Goal: Use online tool/utility: Utilize a website feature to perform a specific function

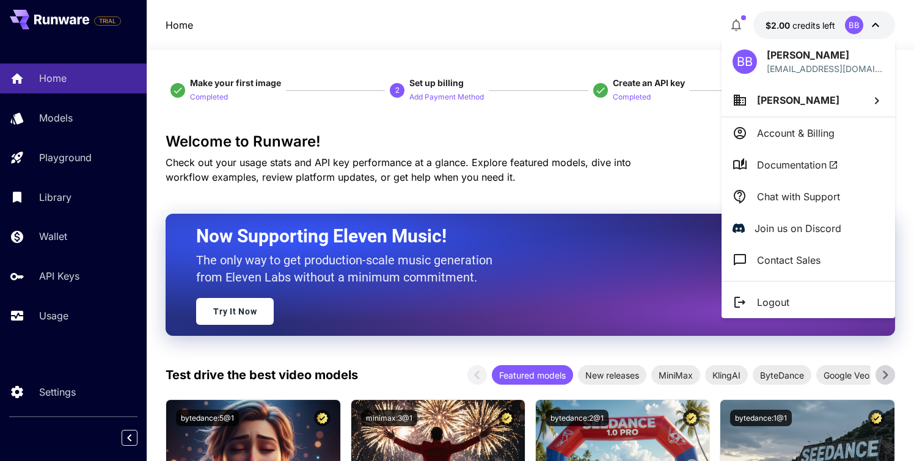
click at [63, 125] on div at bounding box center [457, 230] width 914 height 461
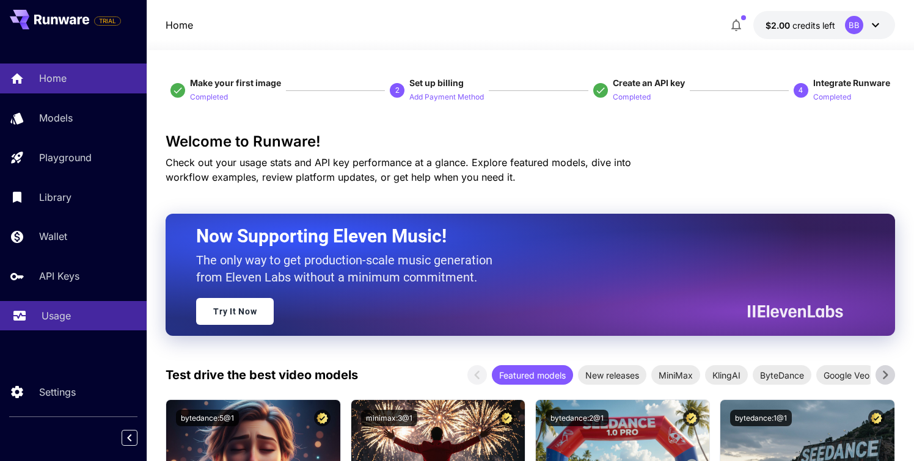
click at [62, 315] on p "Usage" at bounding box center [56, 316] width 29 height 15
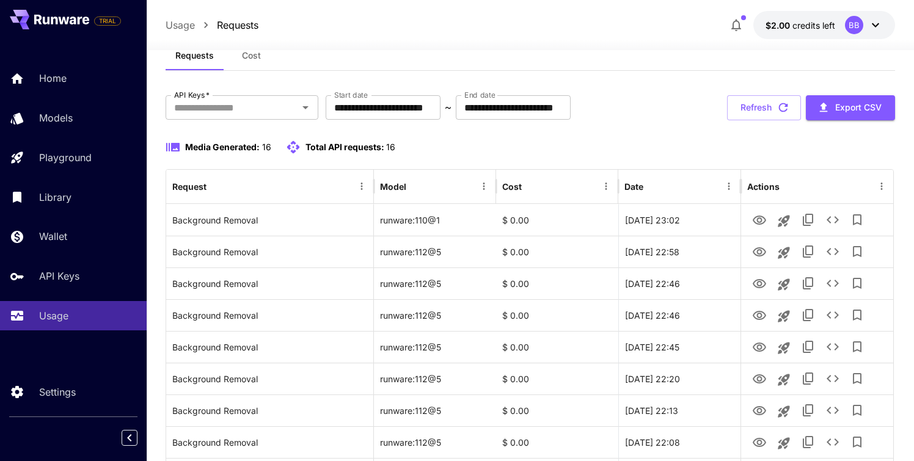
scroll to position [21, 0]
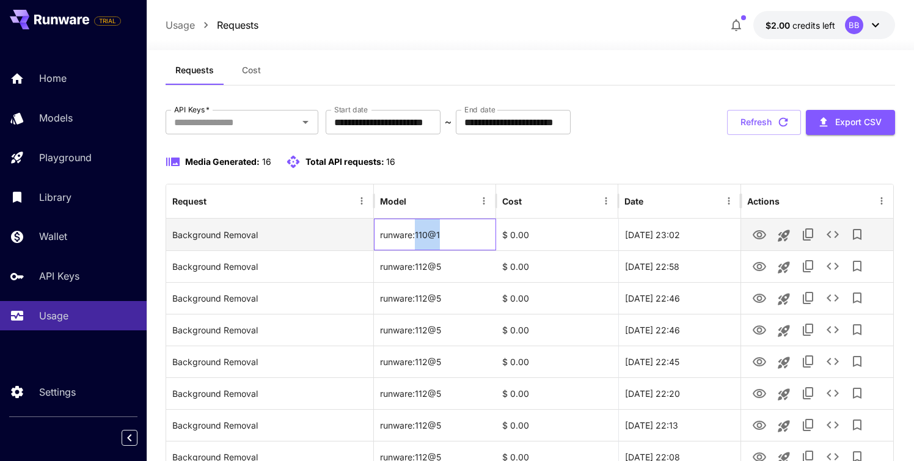
drag, startPoint x: 444, startPoint y: 234, endPoint x: 417, endPoint y: 236, distance: 26.4
click at [417, 236] on div "runware:110@1" at bounding box center [435, 235] width 122 height 32
copy div "110@1"
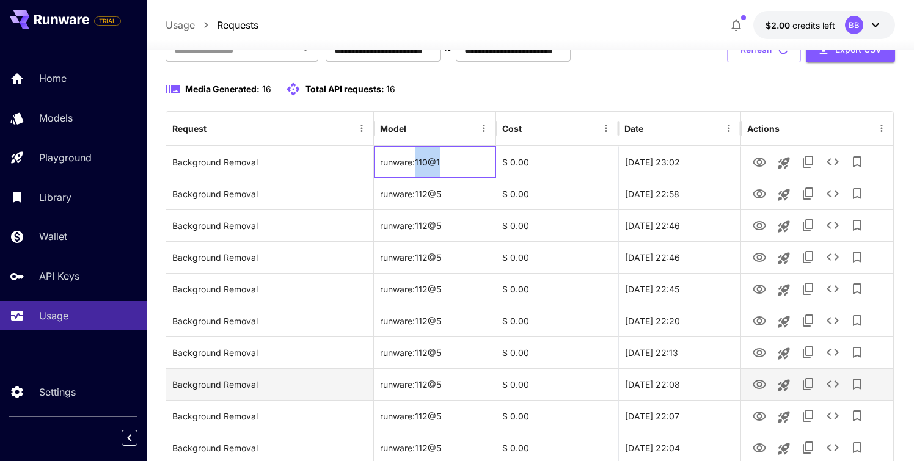
scroll to position [0, 0]
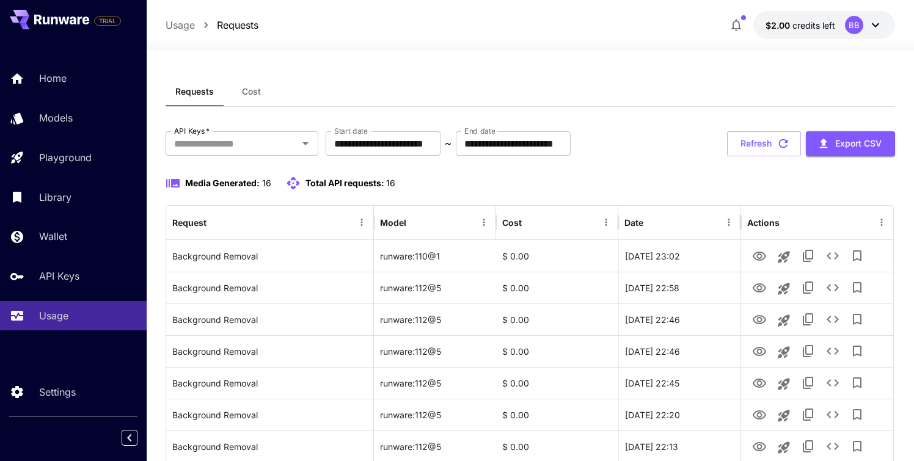
click at [640, 154] on div "**********" at bounding box center [530, 143] width 729 height 25
click at [762, 145] on button "Refresh" at bounding box center [764, 143] width 74 height 25
click at [752, 144] on button "Refresh" at bounding box center [764, 143] width 74 height 25
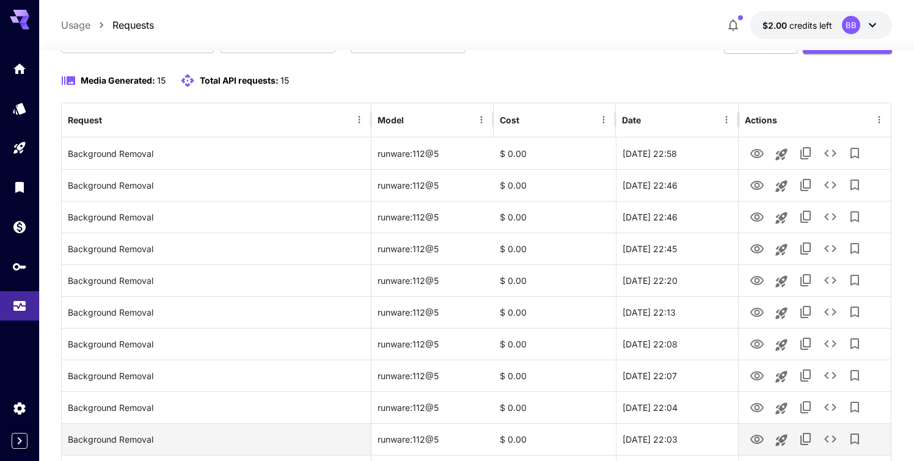
scroll to position [75, 0]
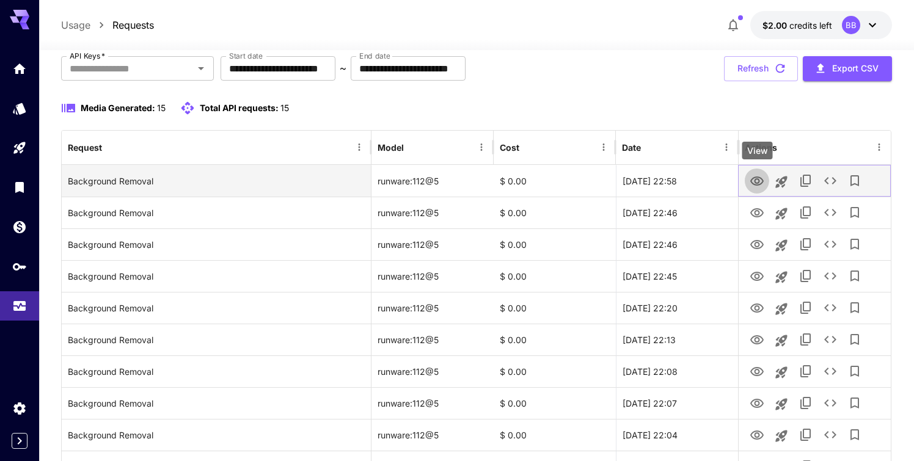
click at [760, 183] on icon "View" at bounding box center [757, 181] width 15 height 15
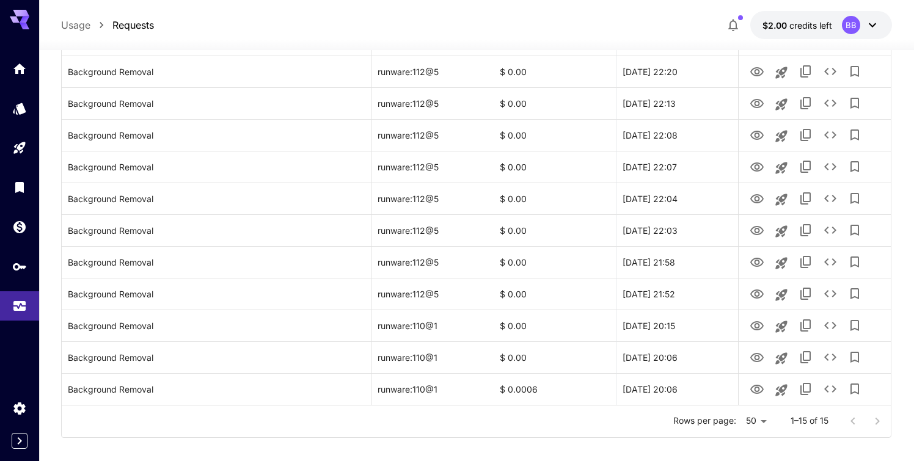
scroll to position [324, 0]
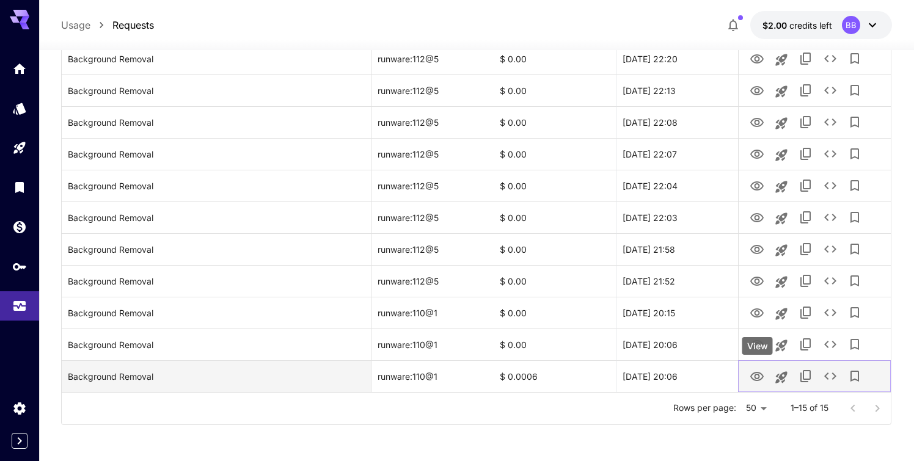
click at [758, 378] on icon "View" at bounding box center [756, 376] width 13 height 9
click at [783, 380] on icon "Launch in playground" at bounding box center [781, 378] width 12 height 12
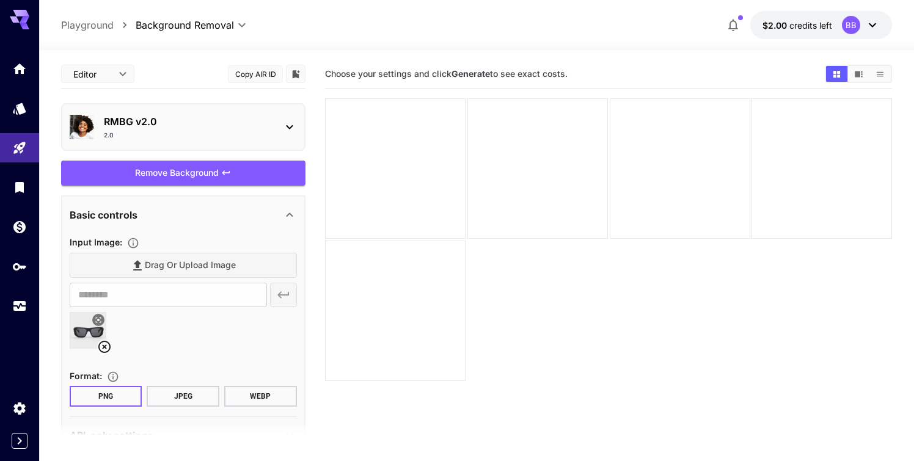
click at [81, 334] on img at bounding box center [87, 330] width 35 height 35
type input "**********"
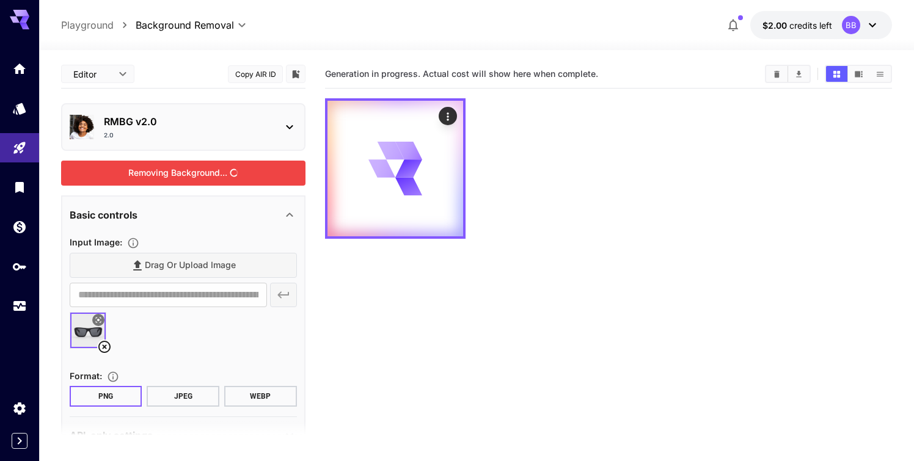
click at [192, 173] on div "Removing Background..." at bounding box center [183, 173] width 244 height 25
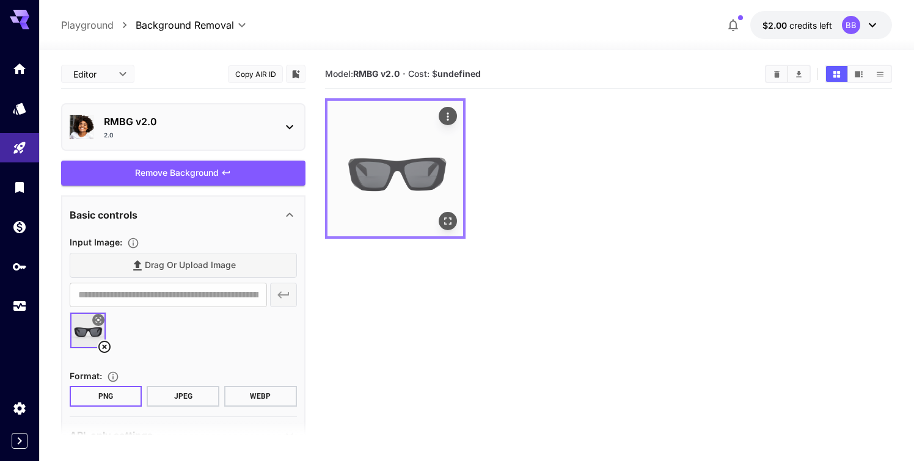
click at [452, 219] on icon "Open in fullscreen" at bounding box center [448, 221] width 12 height 12
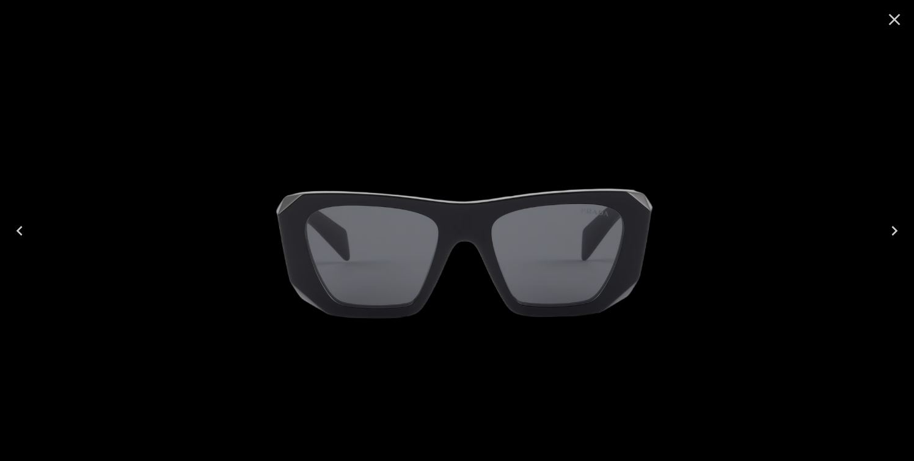
click at [895, 16] on icon "Close" at bounding box center [895, 20] width 20 height 20
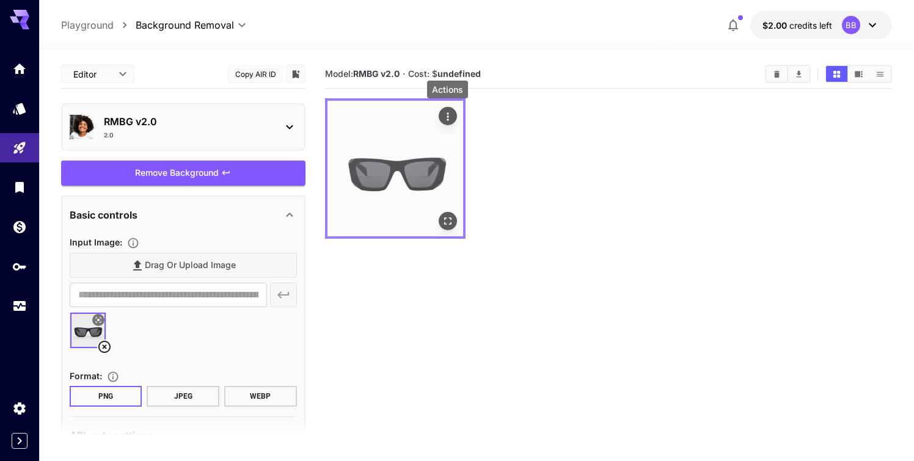
click at [447, 117] on icon "Actions" at bounding box center [448, 116] width 2 height 8
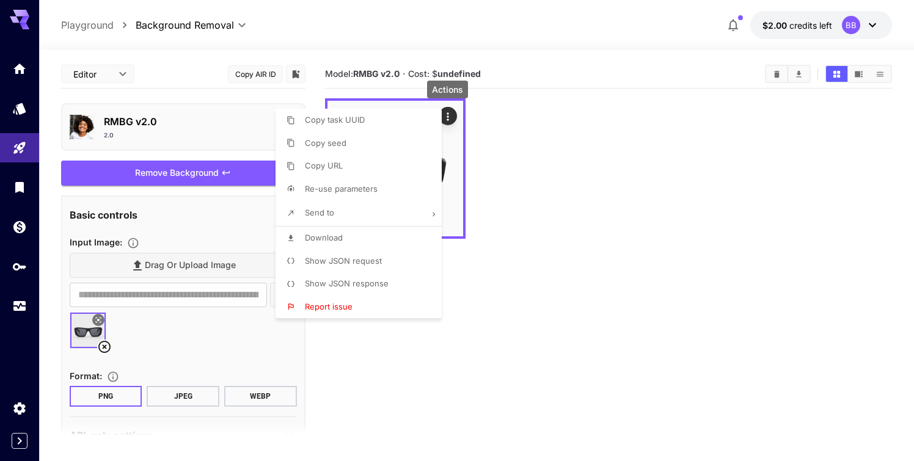
click at [526, 147] on div at bounding box center [457, 230] width 914 height 461
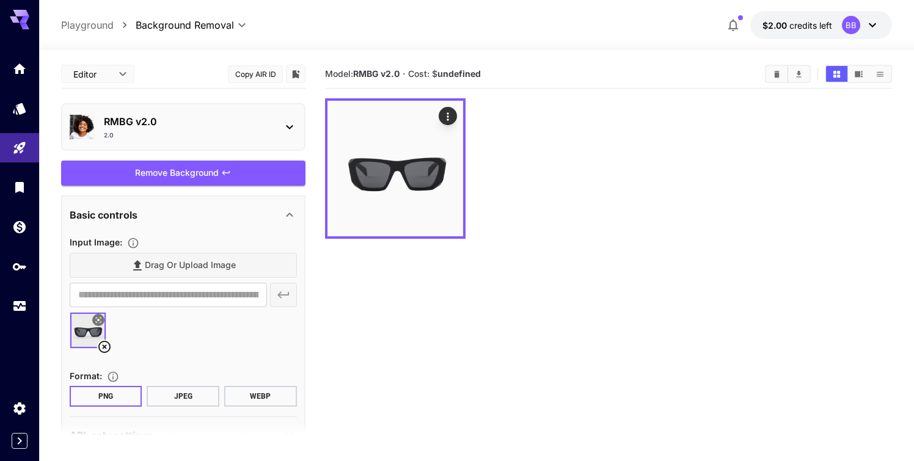
click at [279, 126] on div "RMBG v2.0 2.0" at bounding box center [183, 126] width 227 height 35
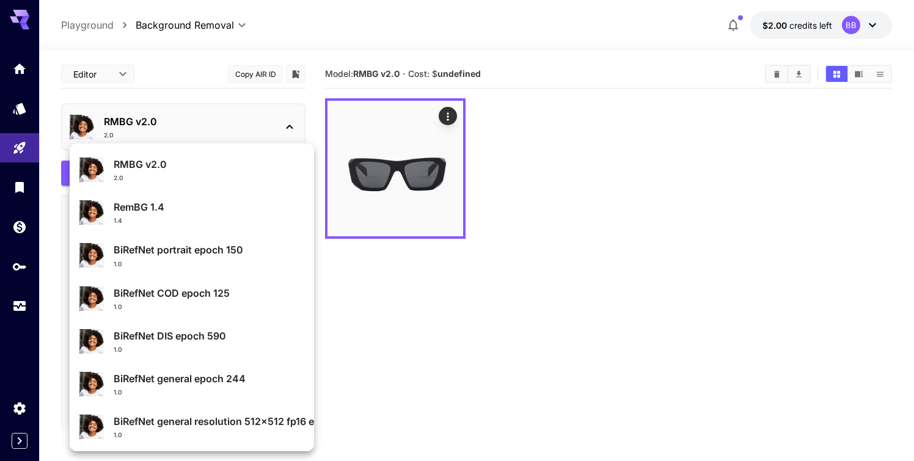
click at [164, 214] on div "RemBG 1.4 1.4" at bounding box center [209, 213] width 191 height 26
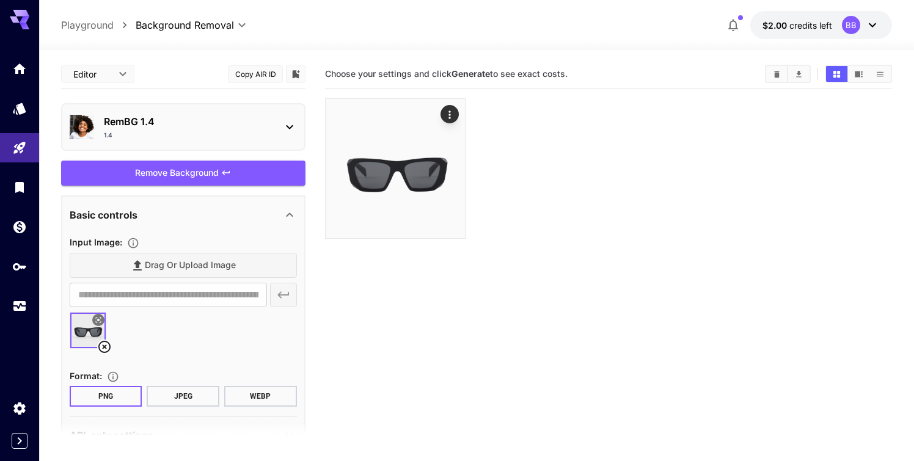
click at [243, 122] on p "RemBG 1.4" at bounding box center [188, 121] width 169 height 15
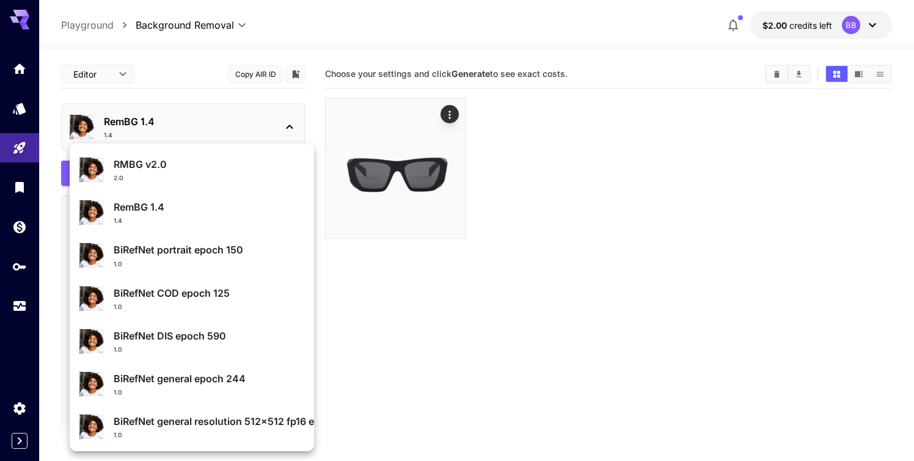
click at [410, 310] on div at bounding box center [457, 230] width 914 height 461
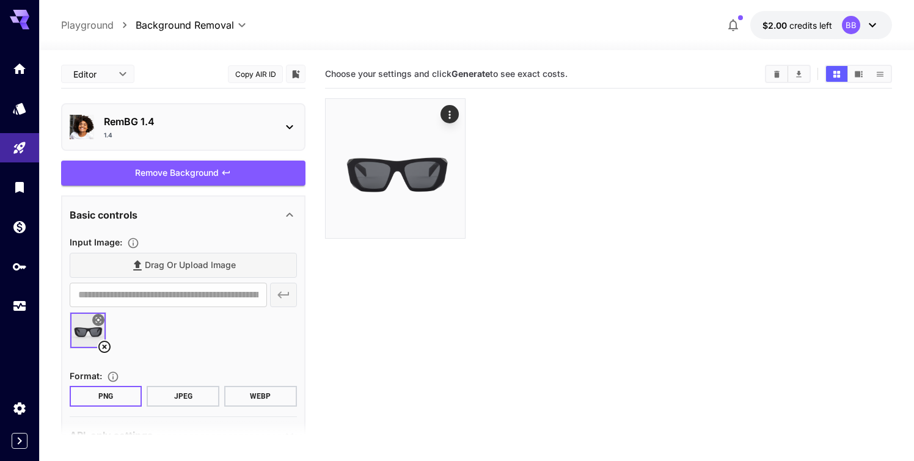
click at [90, 27] on p "Playground" at bounding box center [87, 25] width 53 height 15
type input "**********"
